Goal: Transaction & Acquisition: Purchase product/service

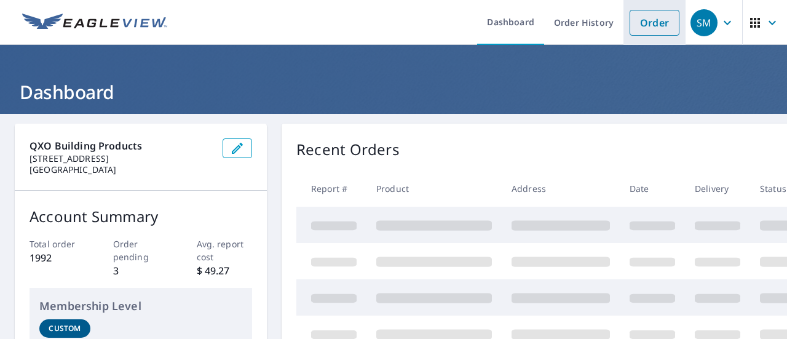
click at [637, 22] on link "Order" at bounding box center [655, 23] width 50 height 26
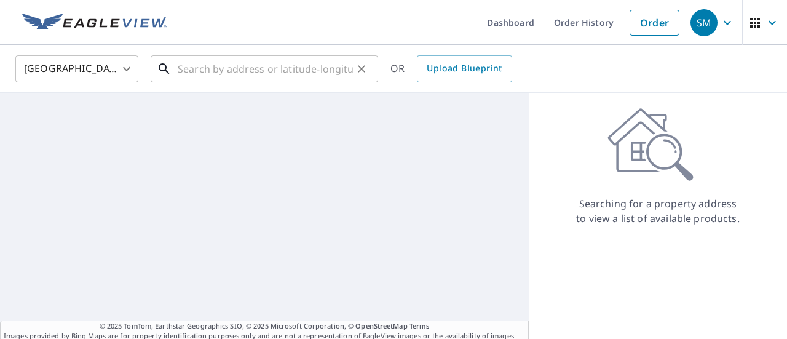
click at [212, 70] on input "text" at bounding box center [265, 69] width 175 height 34
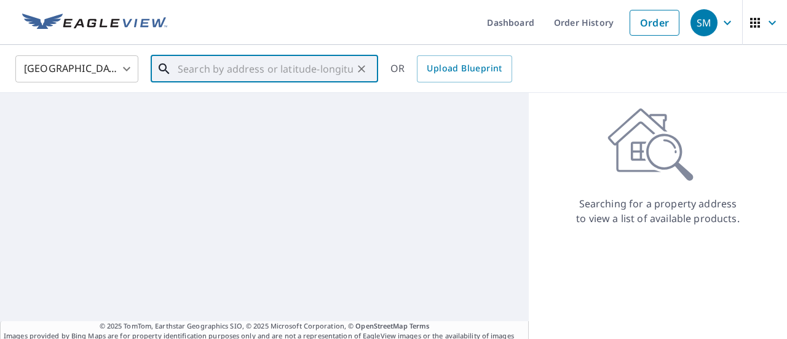
paste input "[STREET_ADDRESS][PERSON_NAME]"
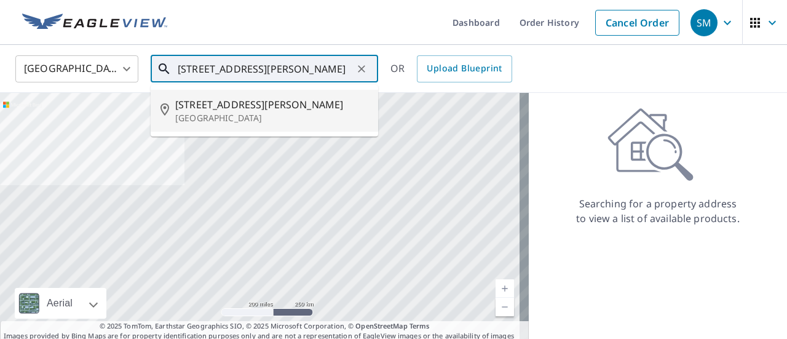
click at [217, 111] on span "[STREET_ADDRESS][PERSON_NAME]" at bounding box center [271, 104] width 193 height 15
type input "[STREET_ADDRESS][PERSON_NAME]"
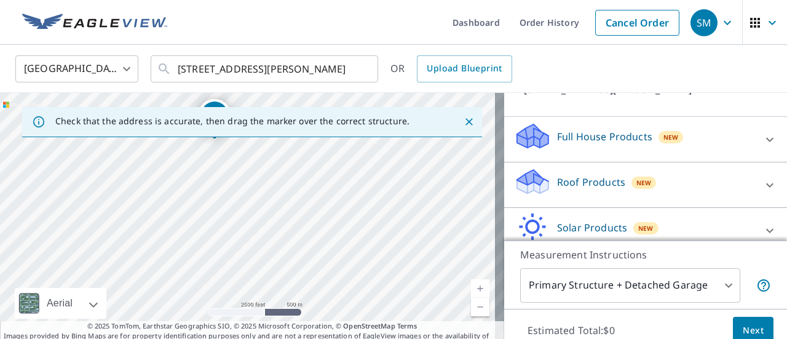
scroll to position [110, 0]
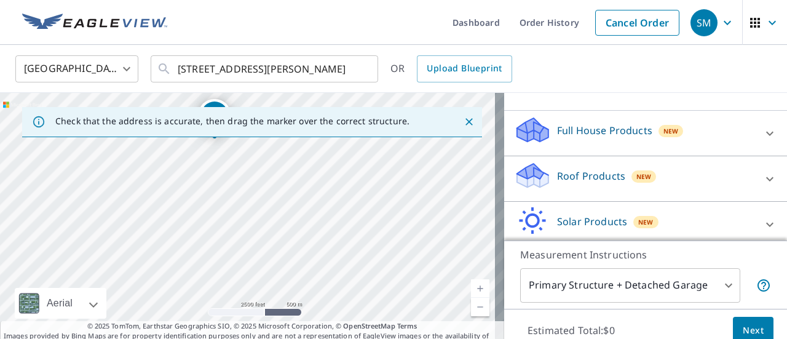
click at [584, 177] on p "Roof Products" at bounding box center [591, 176] width 68 height 15
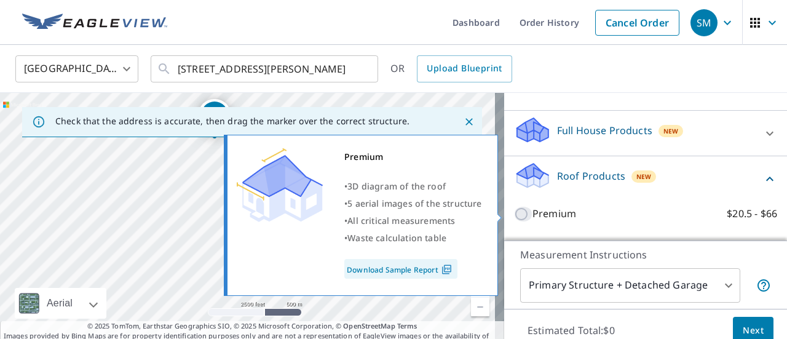
click at [514, 213] on input "Premium $20.5 - $66" at bounding box center [523, 214] width 18 height 15
checkbox input "true"
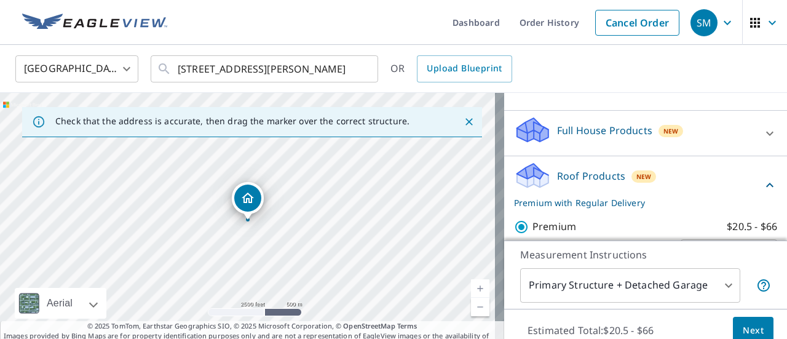
scroll to position [43, 0]
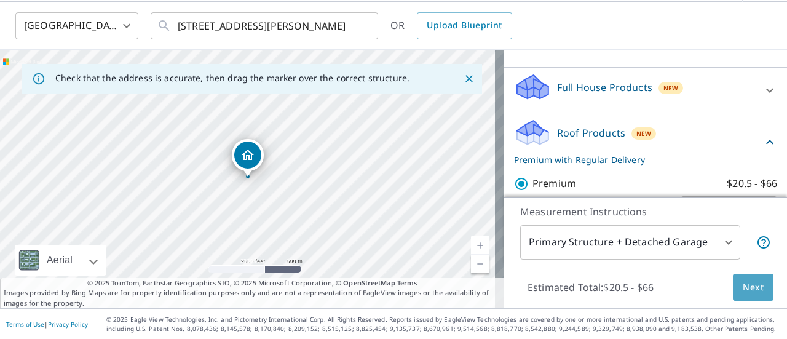
click at [744, 290] on span "Next" at bounding box center [753, 287] width 21 height 15
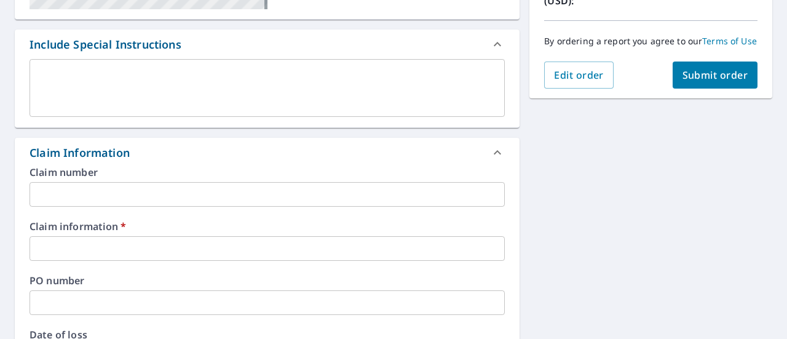
scroll to position [317, 0]
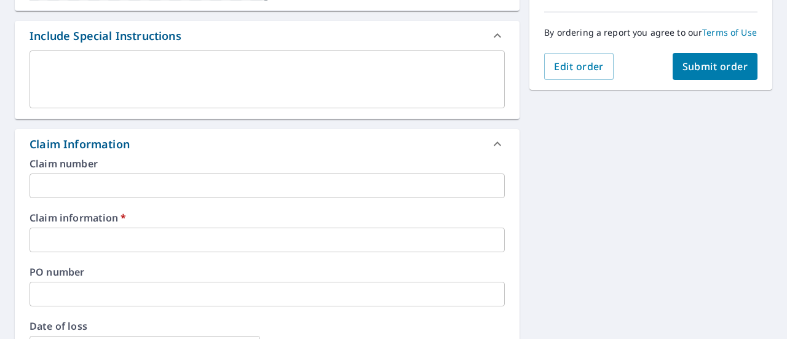
click at [124, 242] on input "text" at bounding box center [268, 240] width 476 height 25
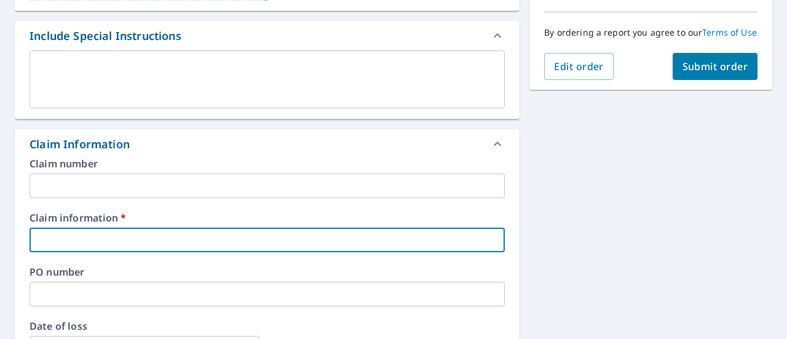
type input "577147"
checkbox input "true"
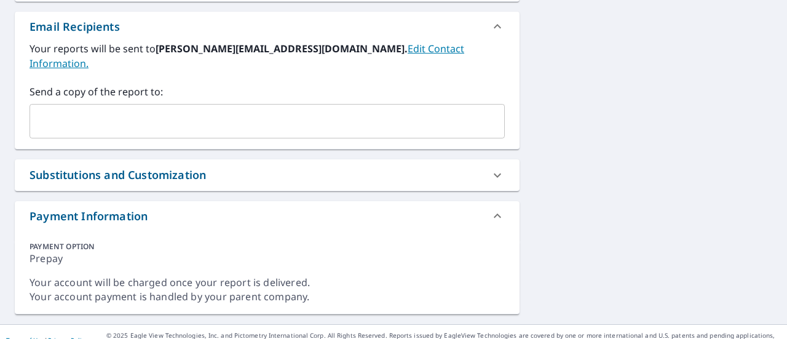
scroll to position [682, 0]
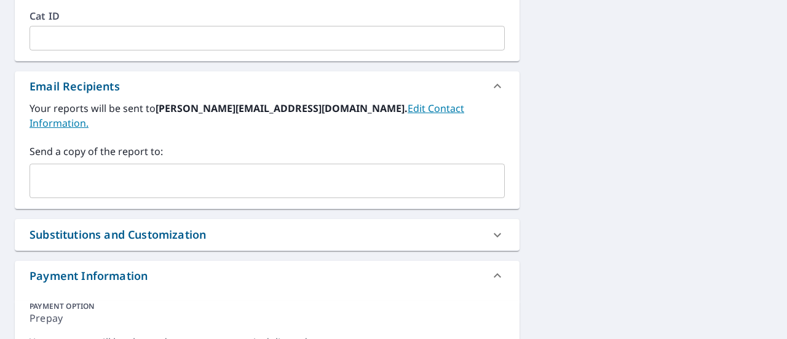
click at [194, 173] on input "text" at bounding box center [258, 180] width 446 height 23
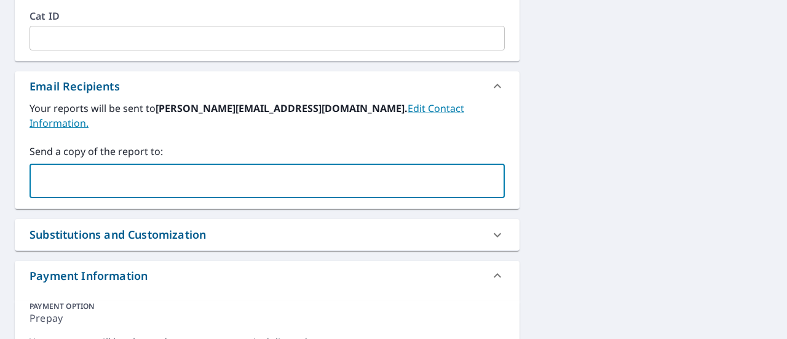
click at [143, 170] on input "text" at bounding box center [258, 180] width 446 height 23
paste input "[PERSON_NAME][EMAIL_ADDRESS][DOMAIN_NAME]"
type input "[PERSON_NAME][EMAIL_ADDRESS][DOMAIN_NAME]"
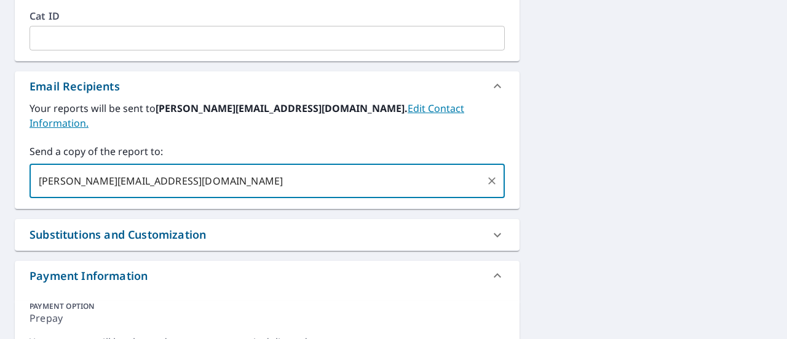
checkbox input "true"
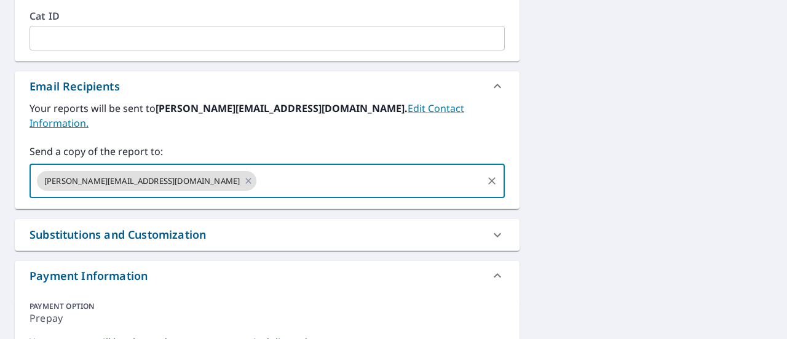
paste input "[EMAIL_ADDRESS][DOMAIN_NAME]"
type input "[EMAIL_ADDRESS][DOMAIN_NAME]"
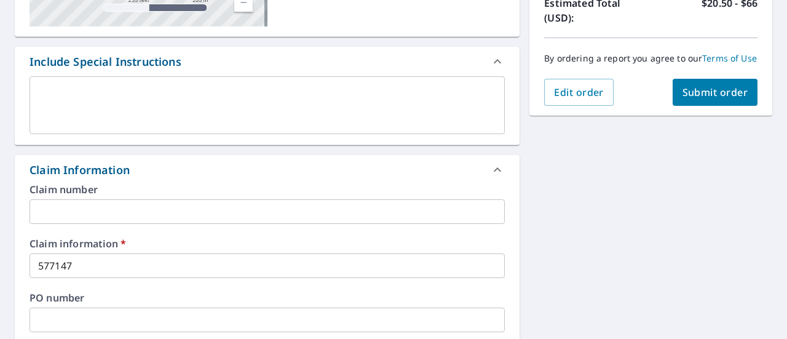
scroll to position [293, 0]
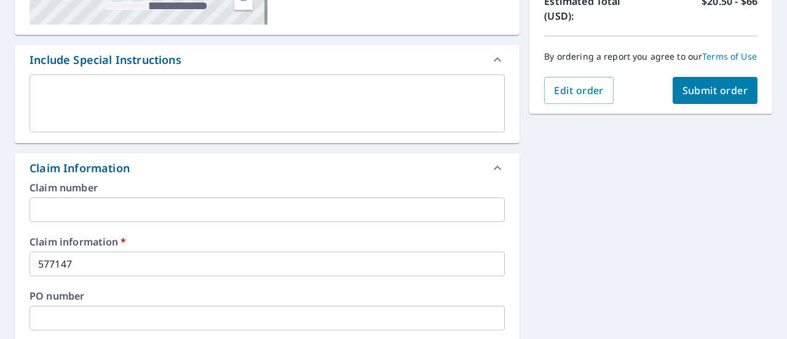
click at [689, 97] on span "Submit order" at bounding box center [716, 91] width 66 height 14
checkbox input "true"
